Goal: Information Seeking & Learning: Check status

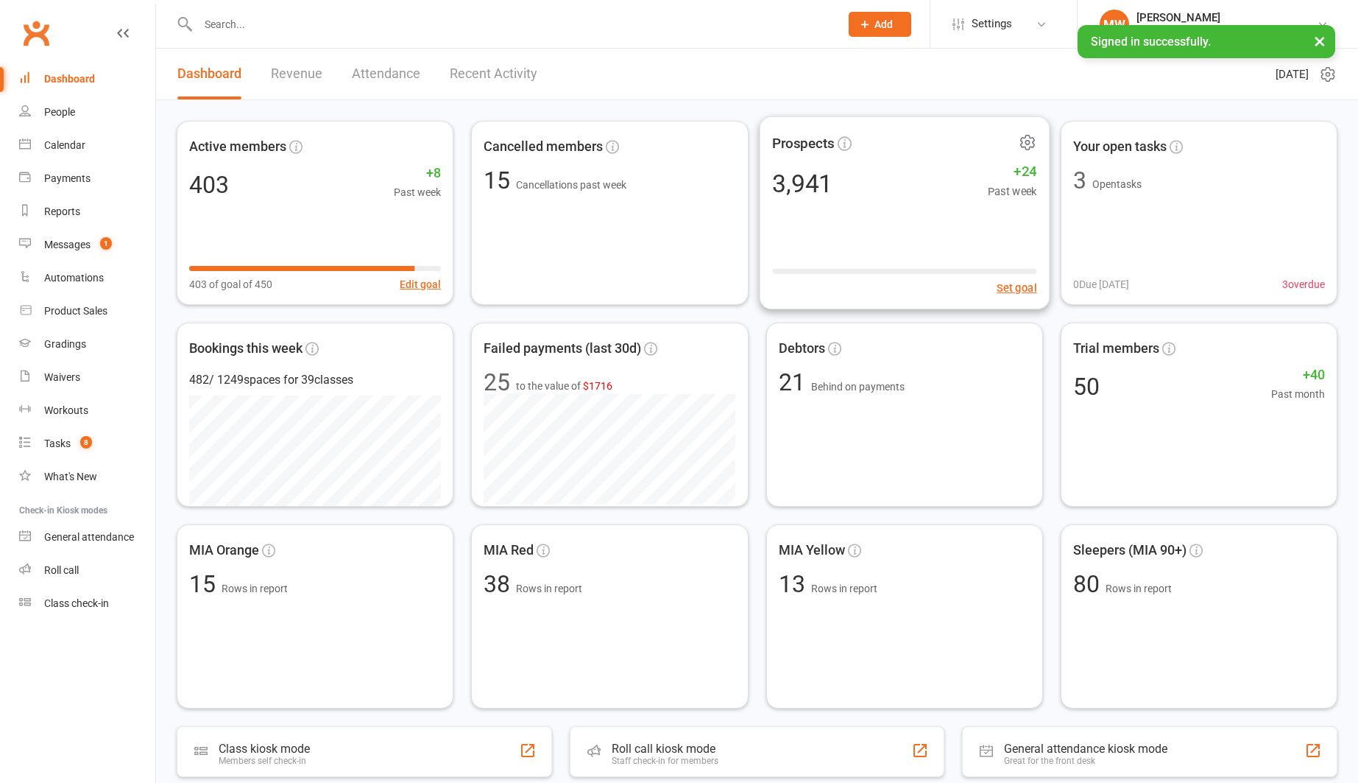
click at [966, 197] on div "3,941 +24 Past week" at bounding box center [904, 182] width 264 height 33
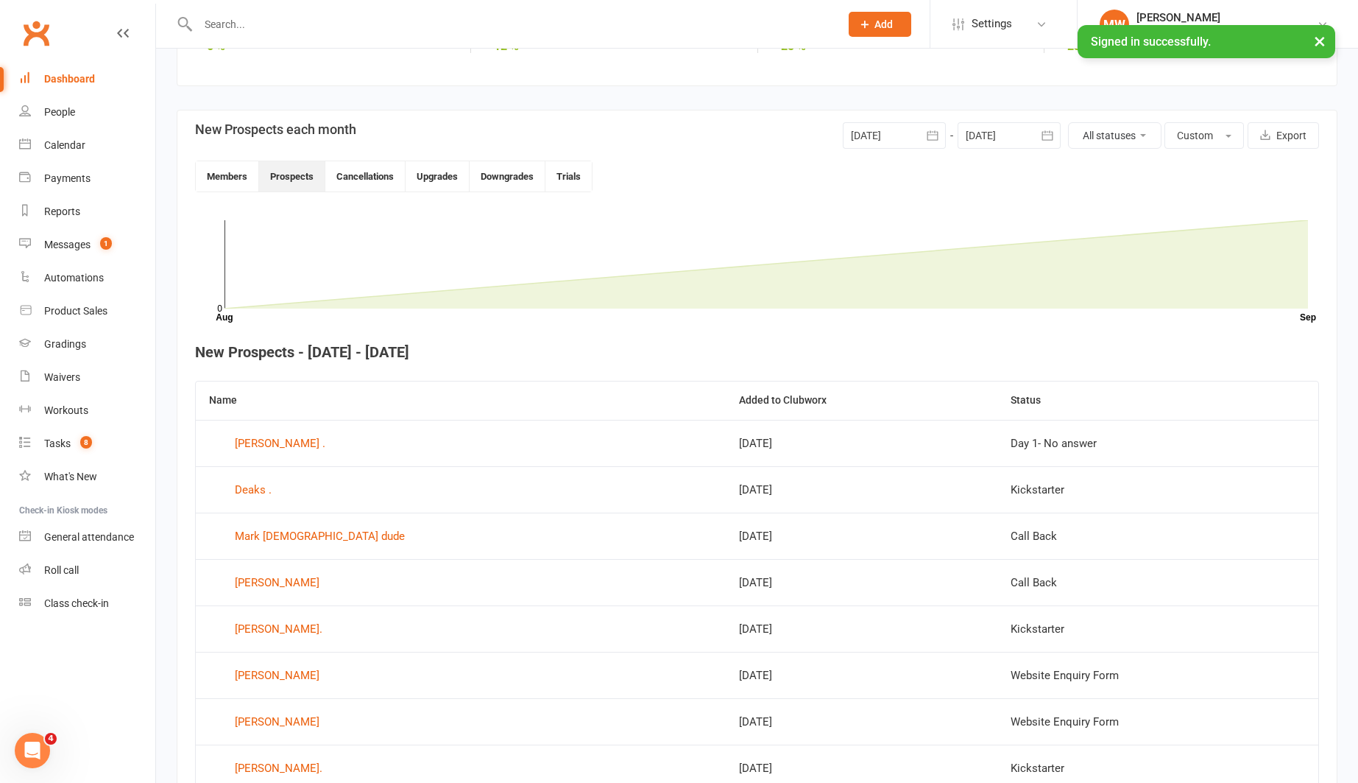
scroll to position [297, 0]
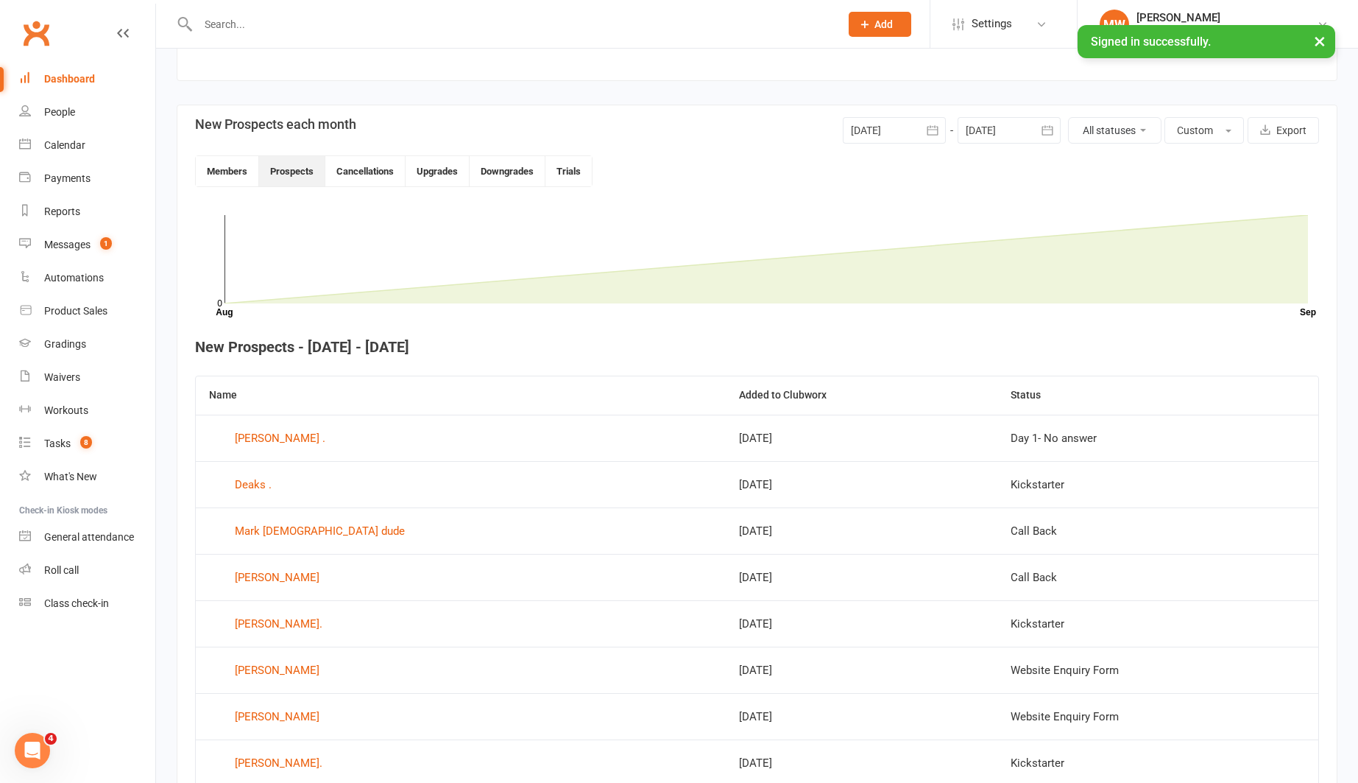
click at [931, 130] on icon "button" at bounding box center [933, 130] width 15 height 15
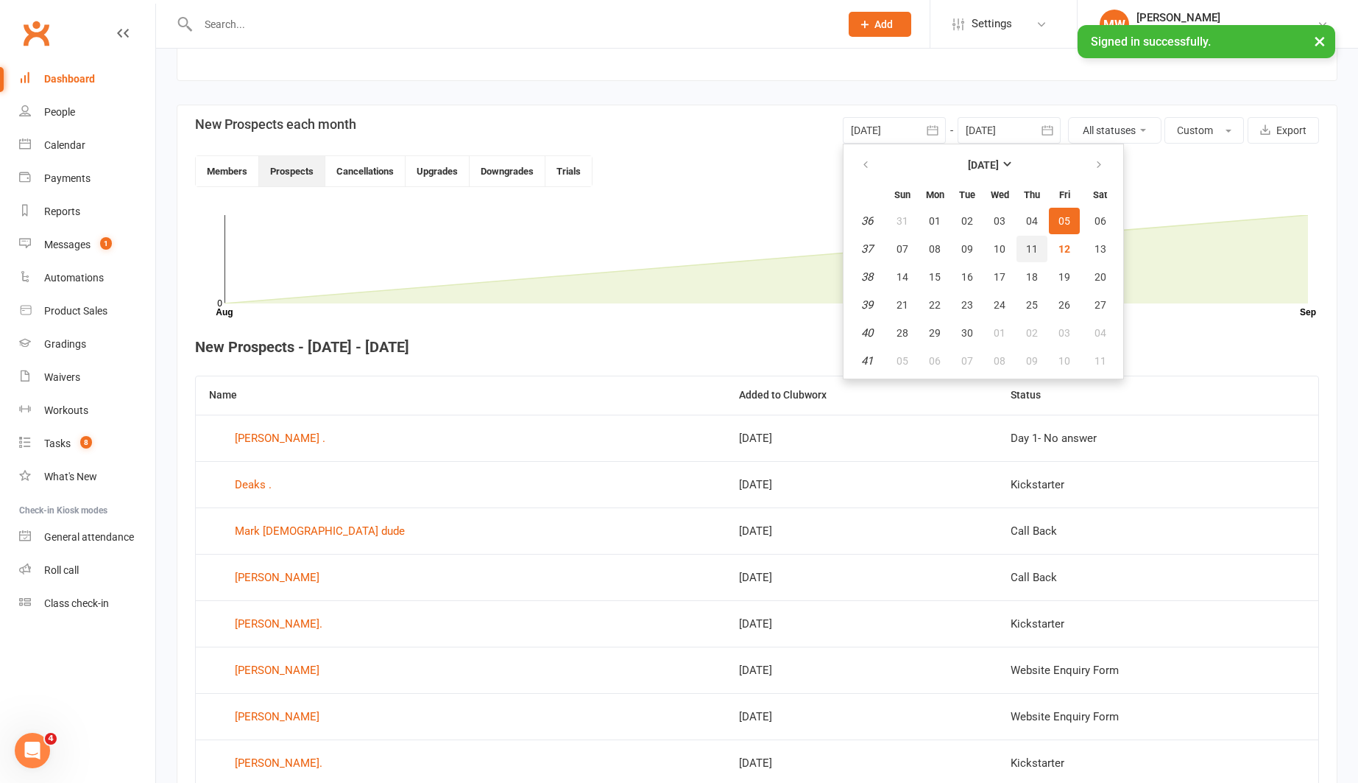
click at [1032, 243] on span "11" at bounding box center [1032, 249] width 12 height 12
type input "[DATE]"
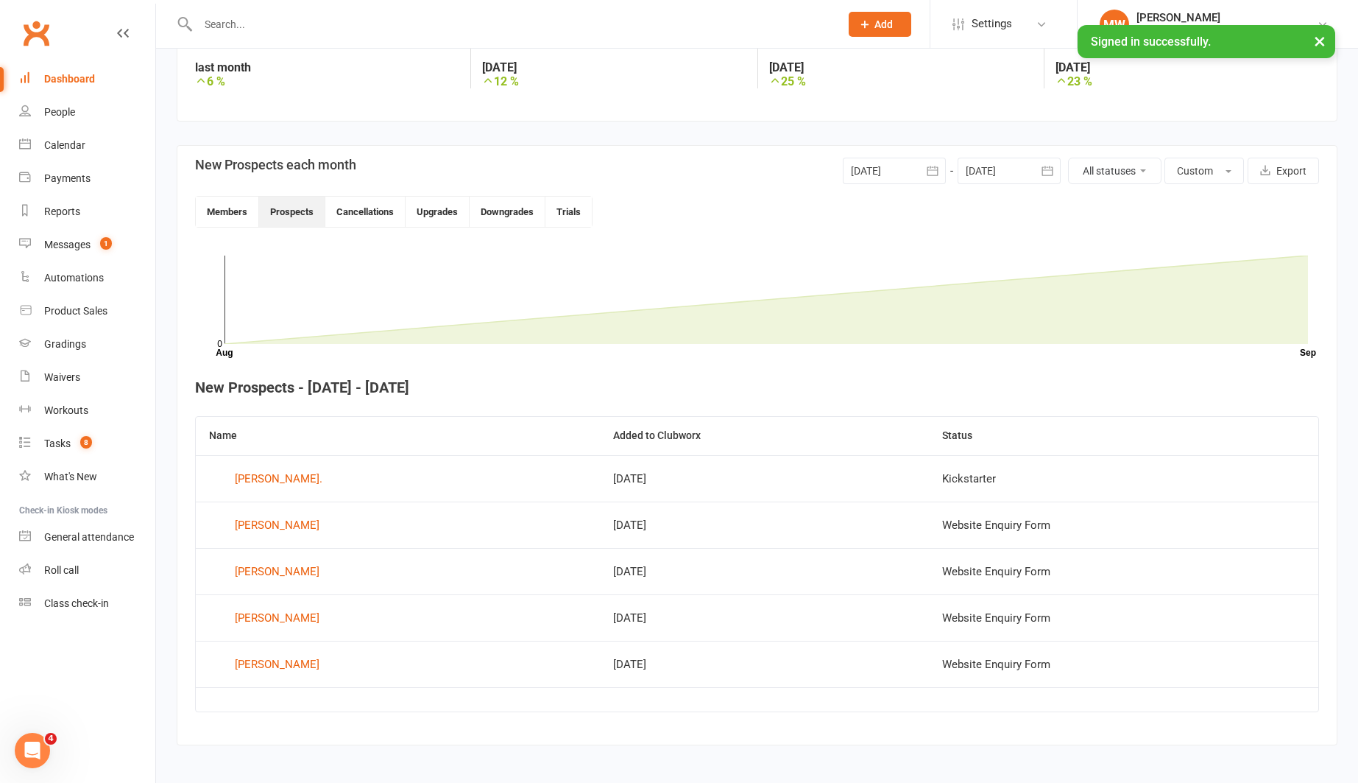
scroll to position [264, 0]
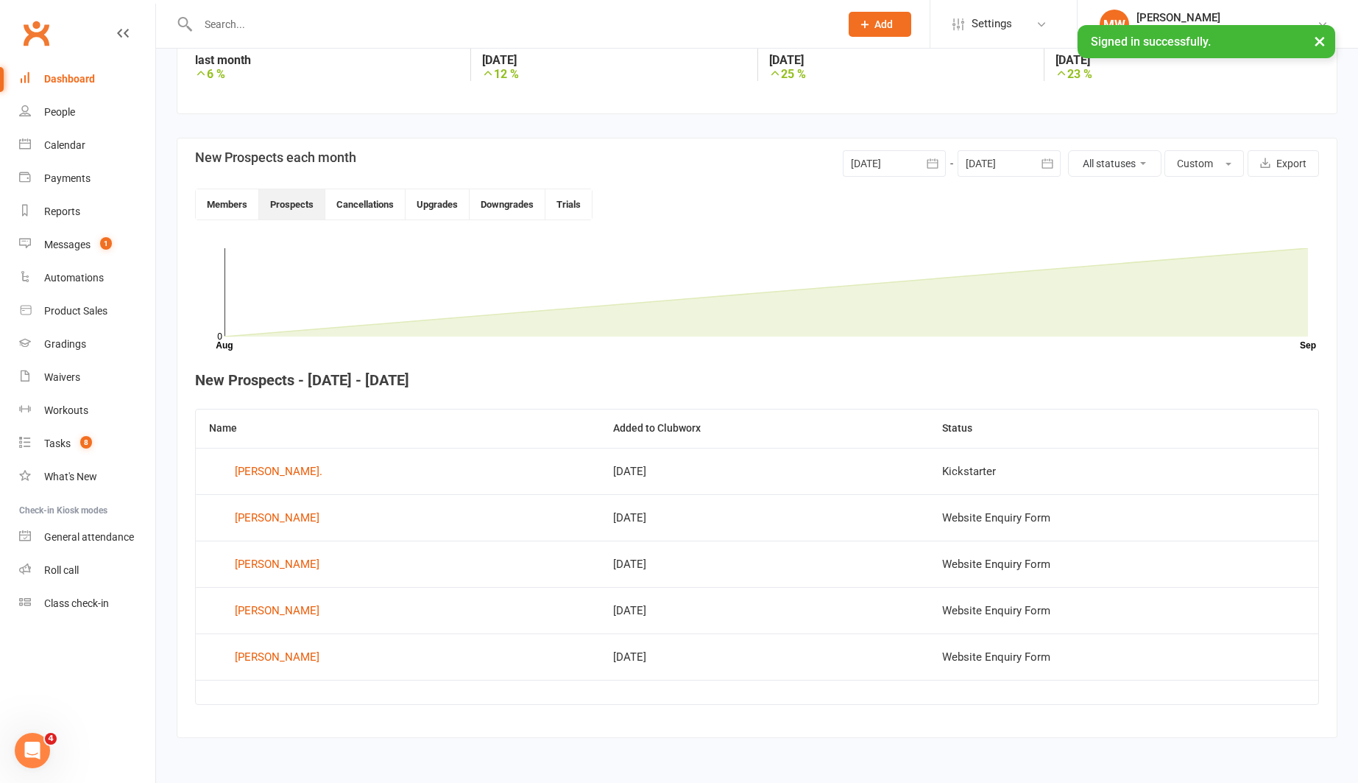
click at [747, 29] on input "text" at bounding box center [512, 24] width 636 height 21
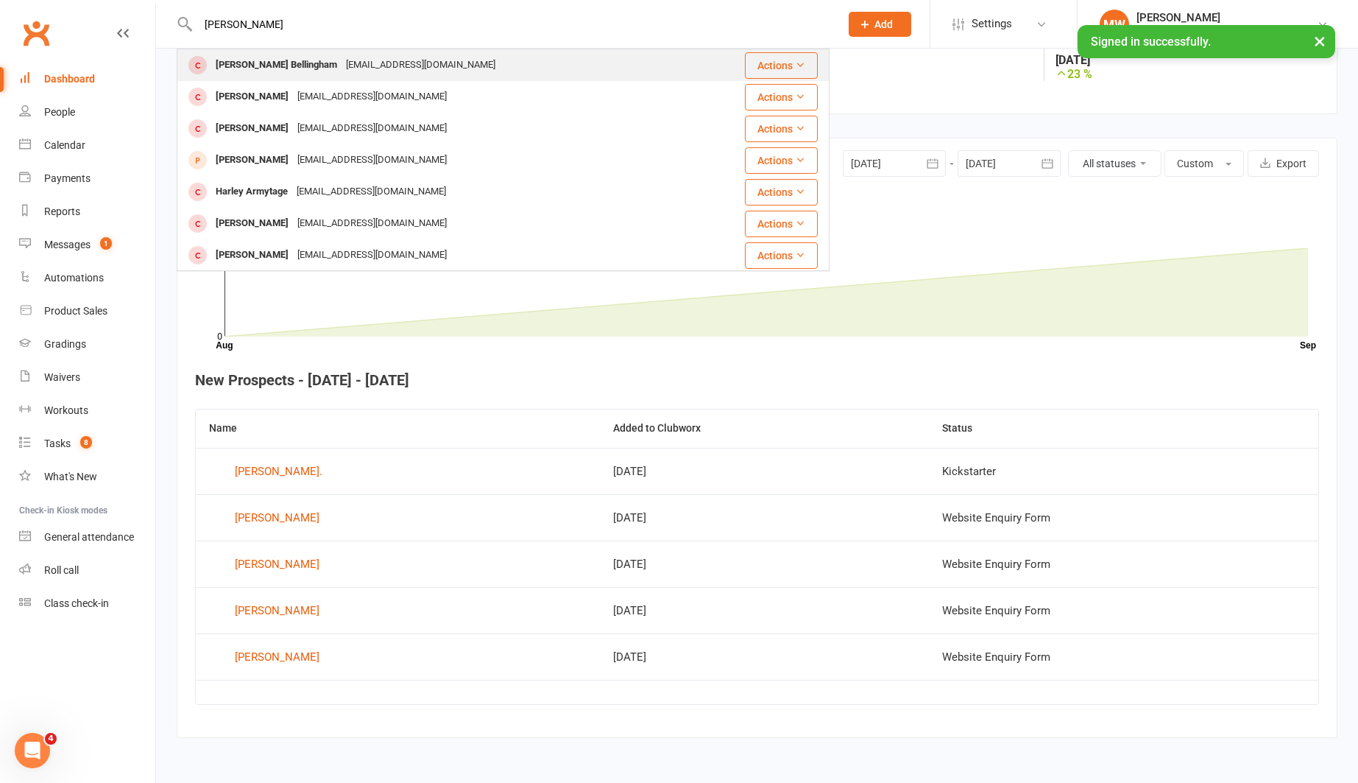
type input "harlen"
click at [728, 65] on div "Actions" at bounding box center [761, 65] width 113 height 27
click at [54, 377] on div "Waivers" at bounding box center [62, 377] width 36 height 12
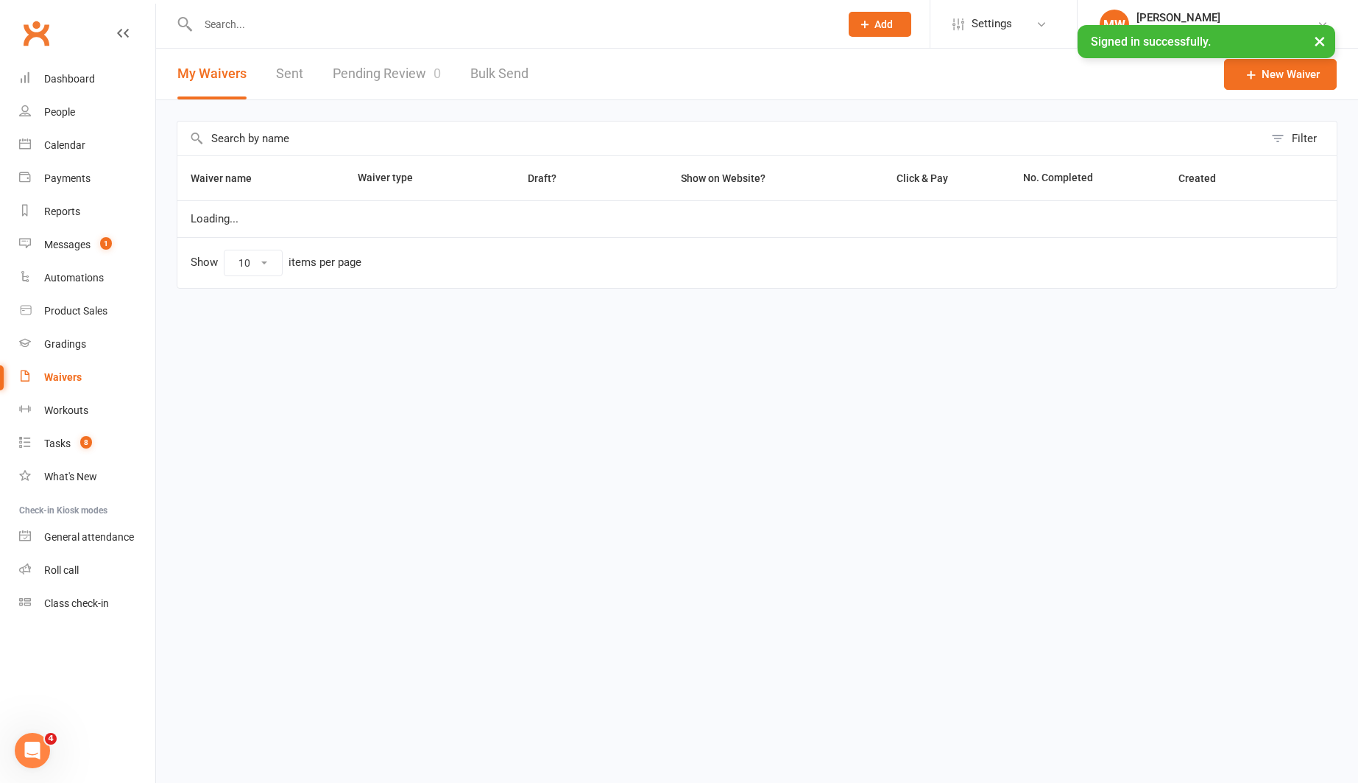
select select "50"
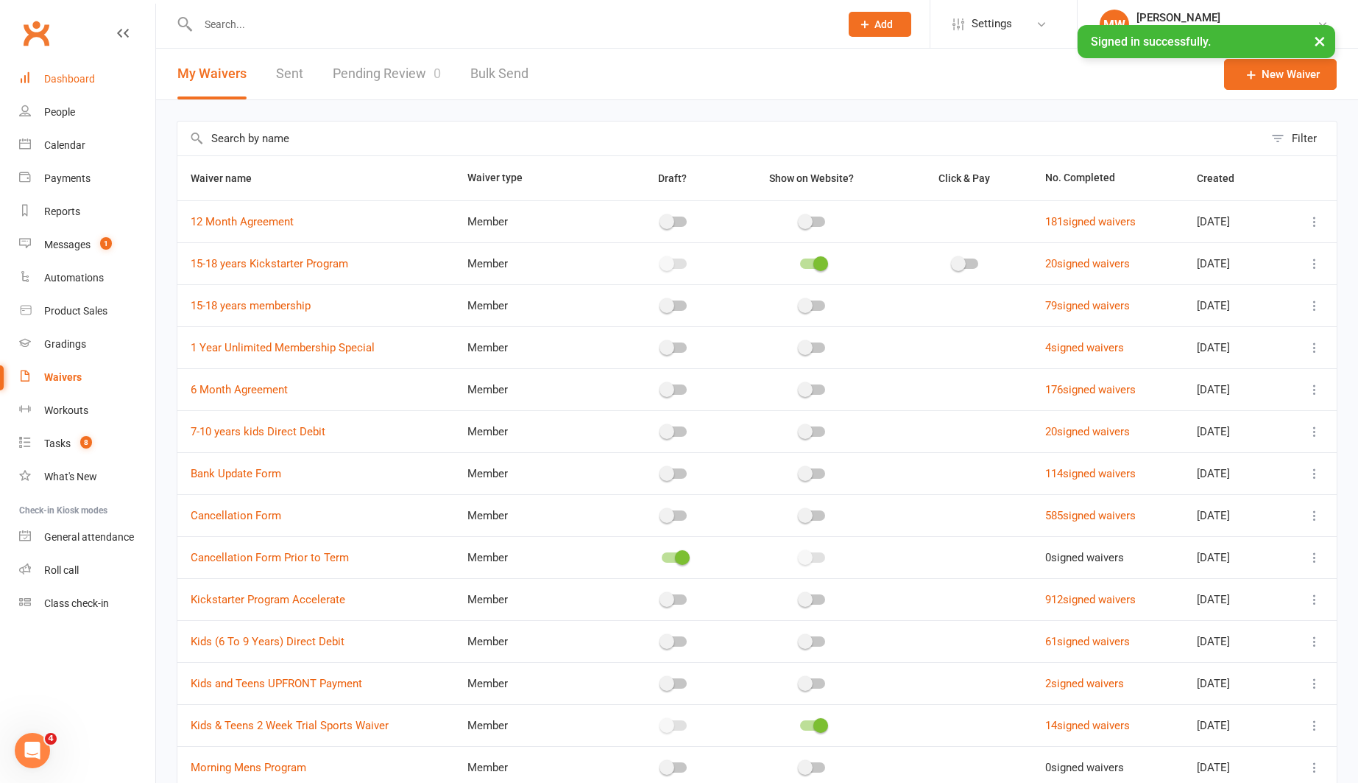
click at [85, 80] on div "Dashboard" at bounding box center [69, 79] width 51 height 12
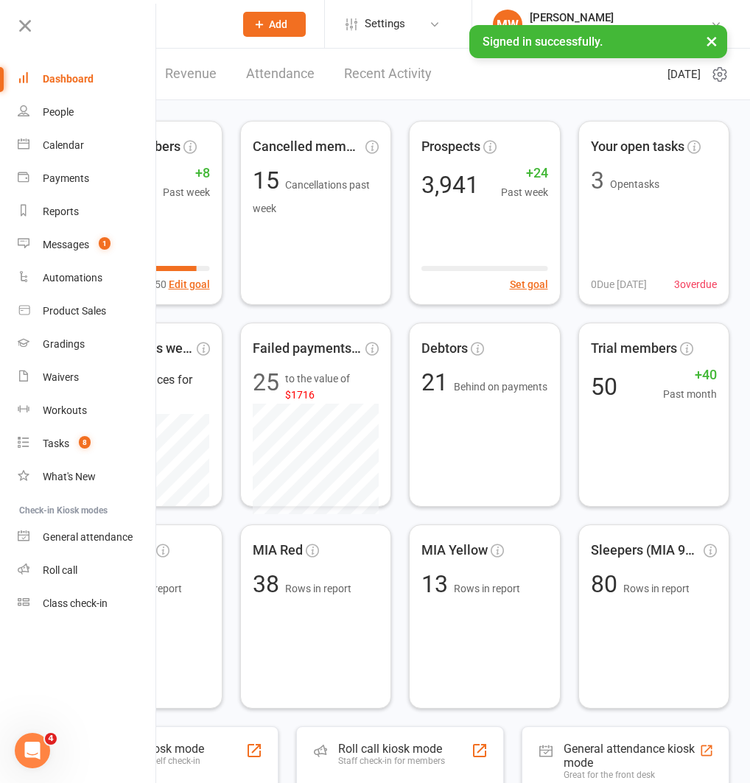
click at [708, 41] on button "×" at bounding box center [711, 41] width 27 height 32
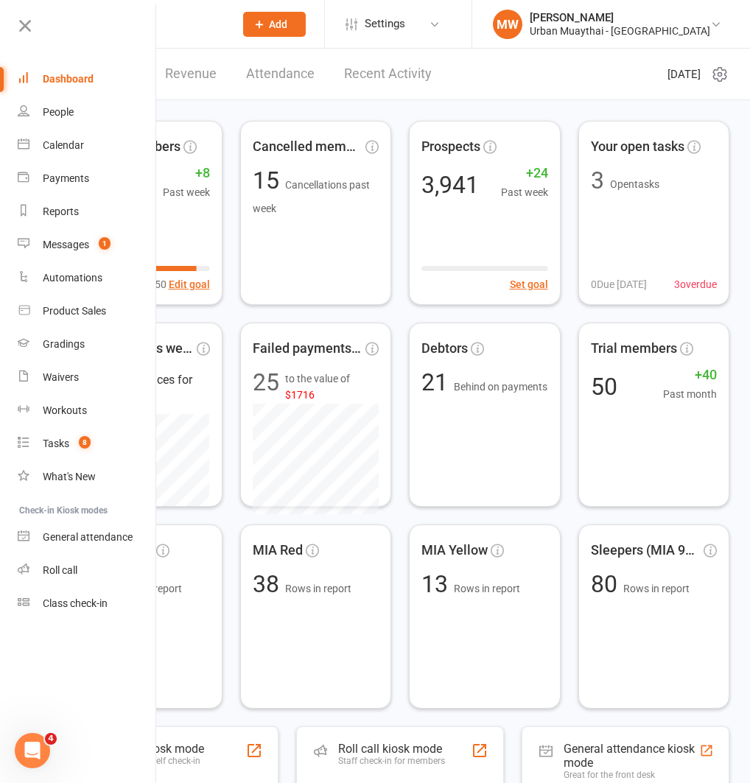
click at [363, 75] on link "Recent Activity" at bounding box center [388, 74] width 88 height 51
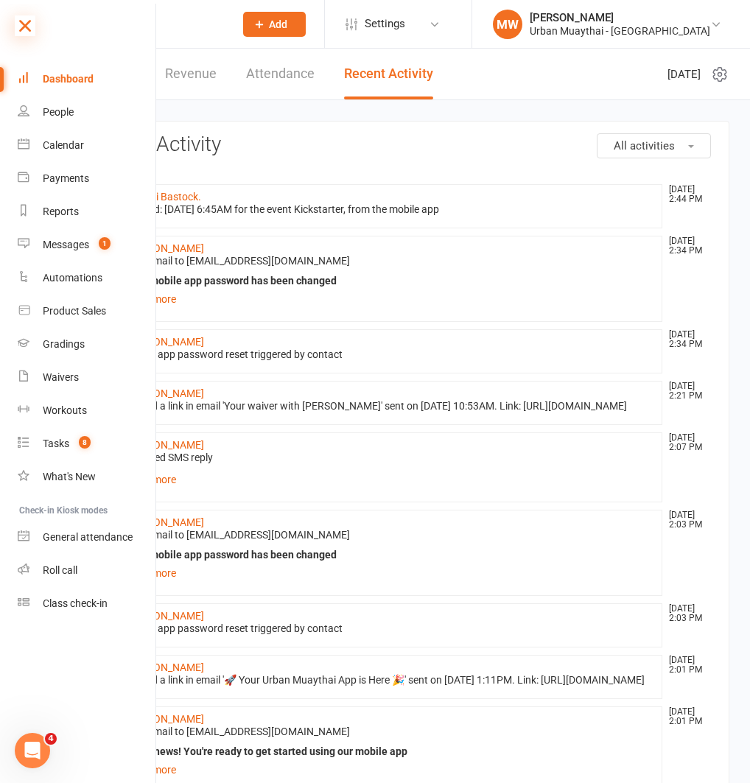
click at [23, 22] on icon at bounding box center [25, 25] width 21 height 21
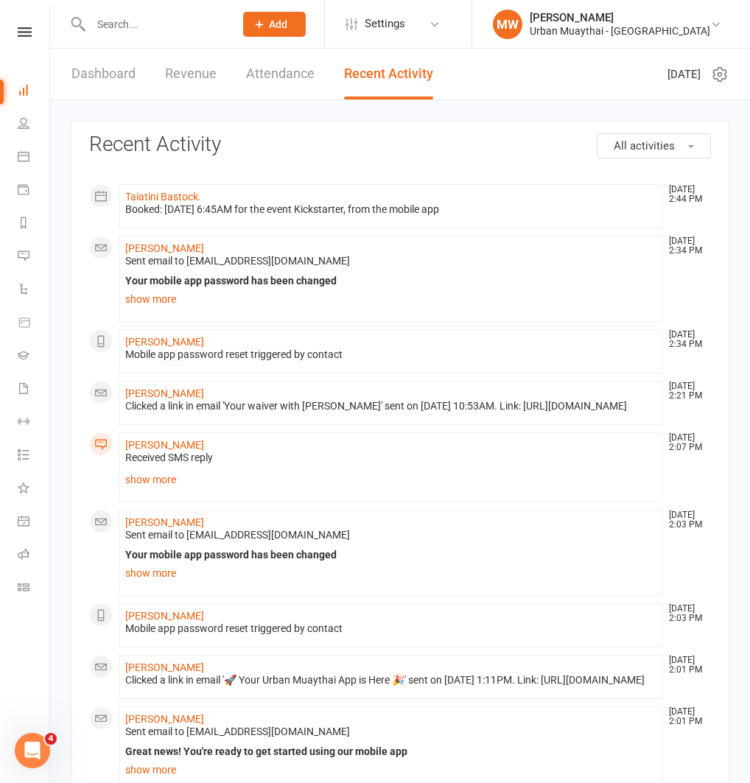
scroll to position [845, 0]
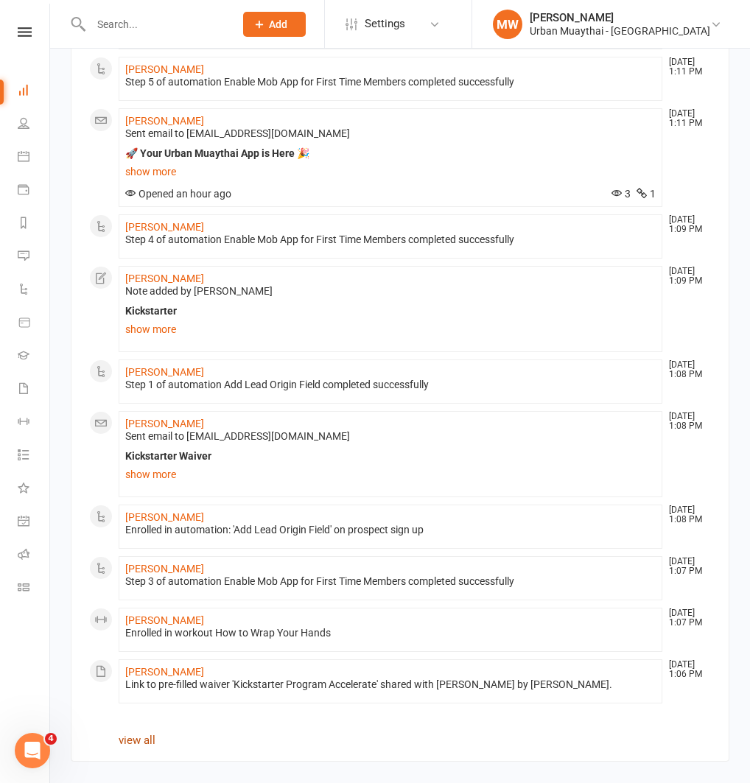
click at [144, 741] on link "view all" at bounding box center [137, 739] width 37 height 13
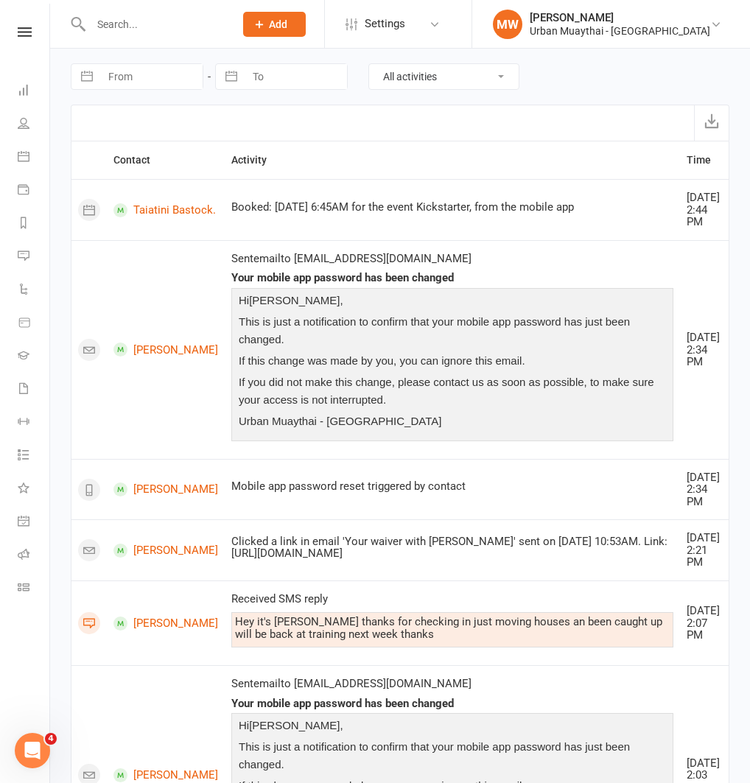
select select "7"
select select "2025"
select select "8"
select select "2025"
select select "9"
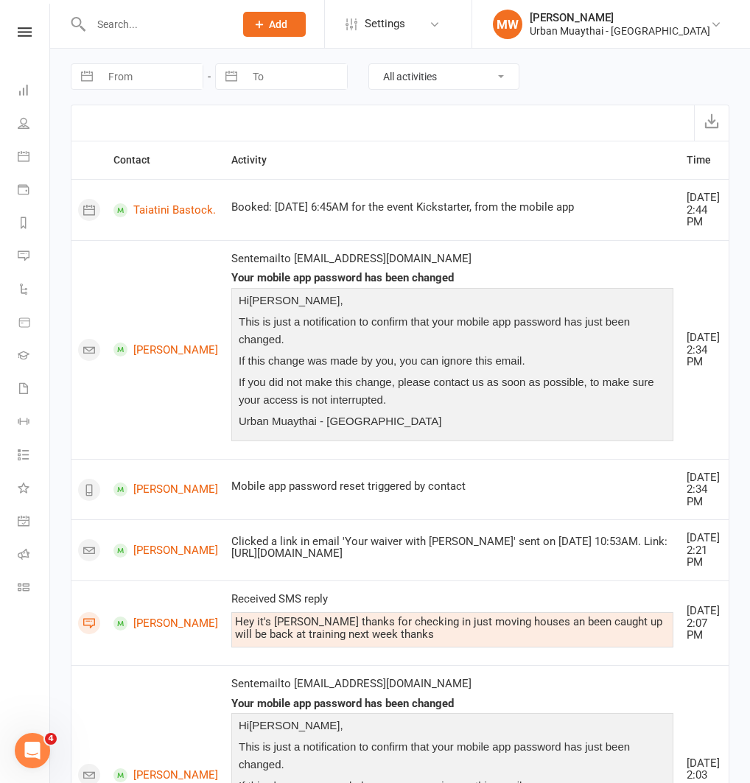
select select "2025"
click at [183, 77] on input "From" at bounding box center [151, 76] width 102 height 25
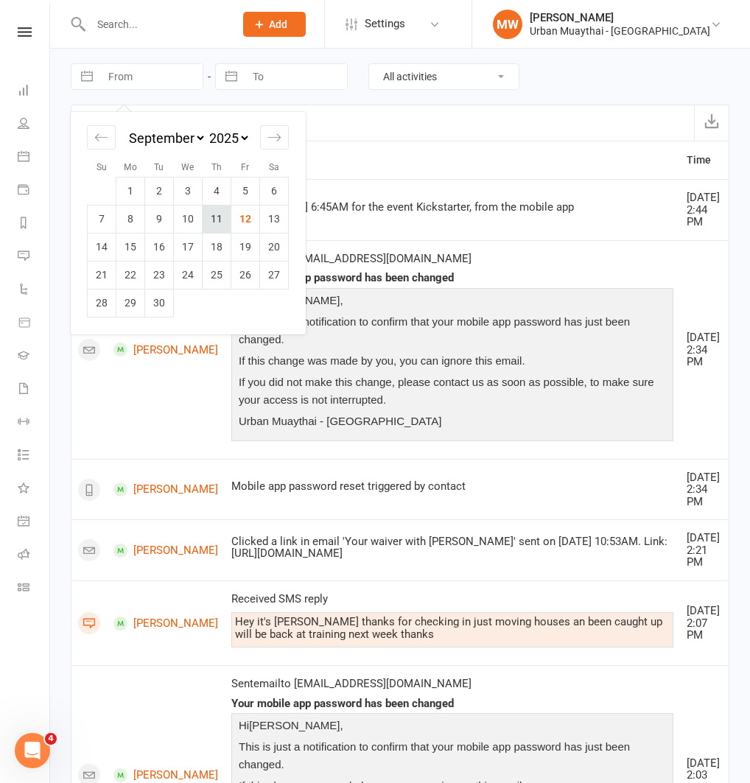
click at [226, 217] on td "11" at bounding box center [216, 219] width 29 height 28
type input "[DATE]"
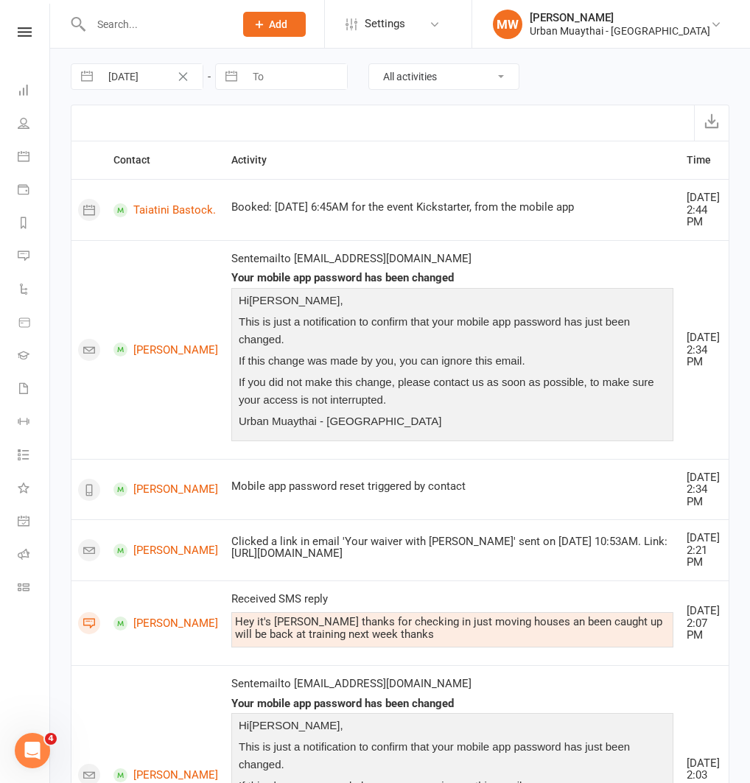
click at [431, 82] on select "All activities Bookings / Attendances Communications Notes Failed SMSes Grading…" at bounding box center [443, 76] width 149 height 25
select select "MembershipLogEntry"
click at [369, 64] on select "All activities Bookings / Attendances Communications Notes Failed SMSes Grading…" at bounding box center [443, 76] width 149 height 25
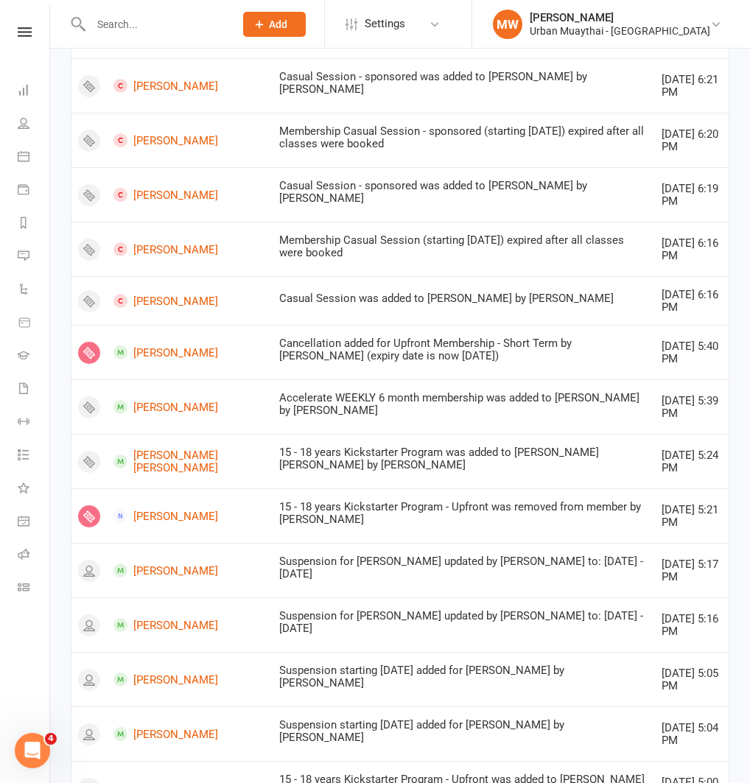
scroll to position [322, 0]
click at [146, 399] on link "[PERSON_NAME]" at bounding box center [189, 406] width 152 height 14
